Goal: Entertainment & Leisure: Consume media (video, audio)

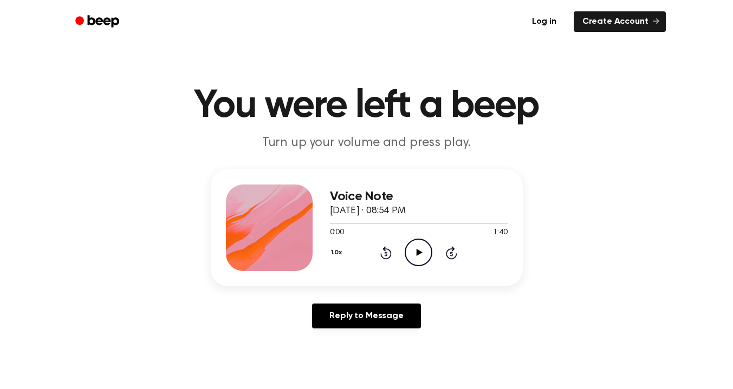
click at [424, 249] on icon "Play Audio" at bounding box center [419, 253] width 28 height 28
click at [357, 223] on div at bounding box center [353, 223] width 47 height 1
click at [416, 257] on icon "Play Audio" at bounding box center [419, 253] width 28 height 28
click at [343, 224] on div at bounding box center [419, 223] width 178 height 9
click at [419, 245] on icon "Play Audio" at bounding box center [419, 253] width 28 height 28
